Goal: Understand process/instructions

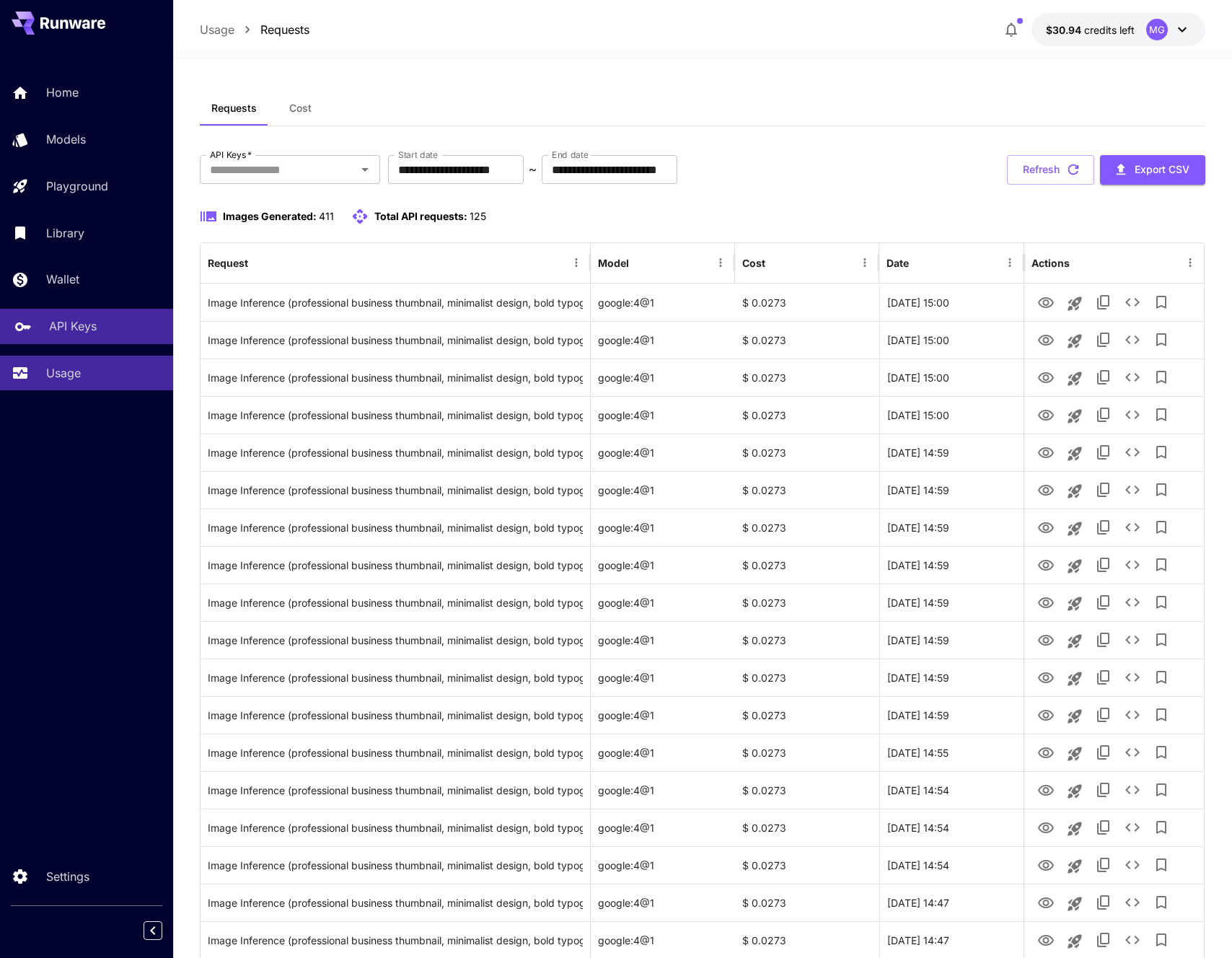
click at [101, 328] on div "API Keys" at bounding box center [104, 326] width 112 height 18
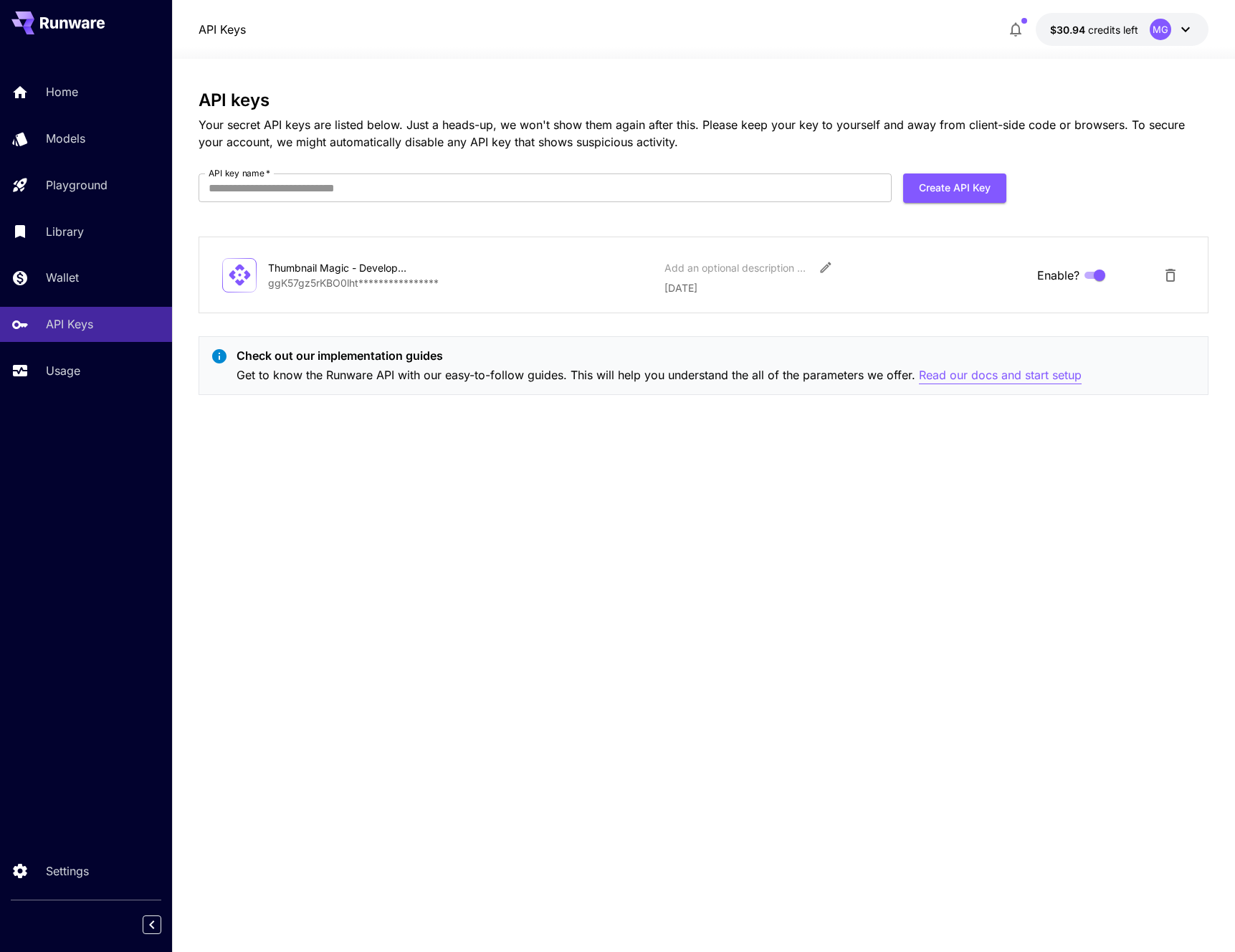
click at [1039, 368] on p "Read our docs and start setup" at bounding box center [1000, 375] width 163 height 17
